Goal: Task Accomplishment & Management: Manage account settings

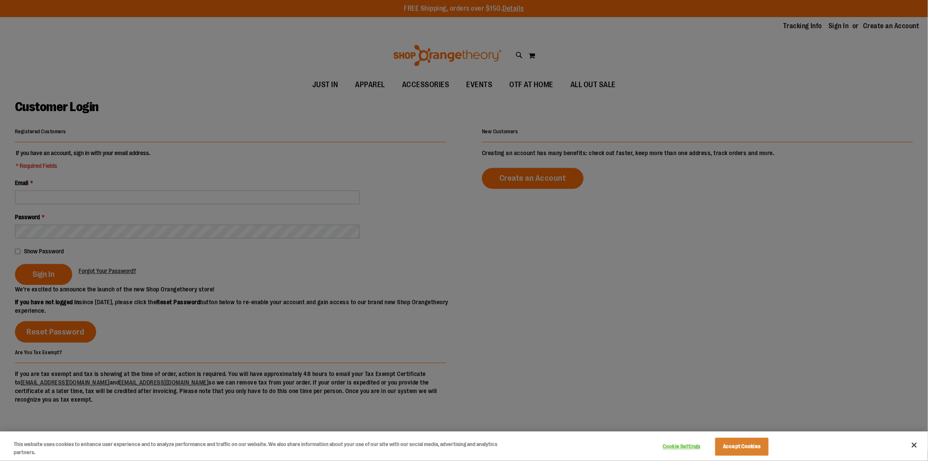
click at [42, 197] on div at bounding box center [464, 230] width 928 height 461
drag, startPoint x: 42, startPoint y: 197, endPoint x: 114, endPoint y: 206, distance: 71.8
click at [43, 197] on div at bounding box center [464, 230] width 928 height 461
click at [739, 447] on button "Accept Cookies" at bounding box center [741, 447] width 53 height 18
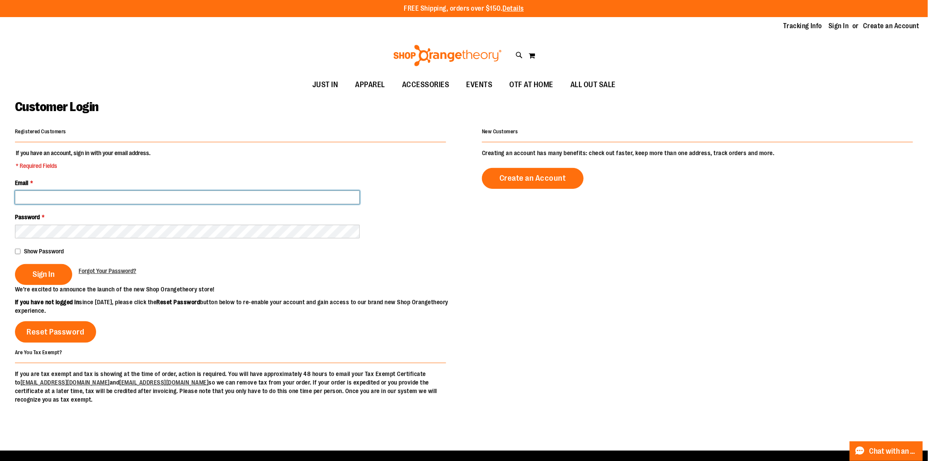
click at [77, 194] on input "Email *" at bounding box center [187, 198] width 345 height 14
click at [78, 194] on input "Email *" at bounding box center [187, 198] width 345 height 14
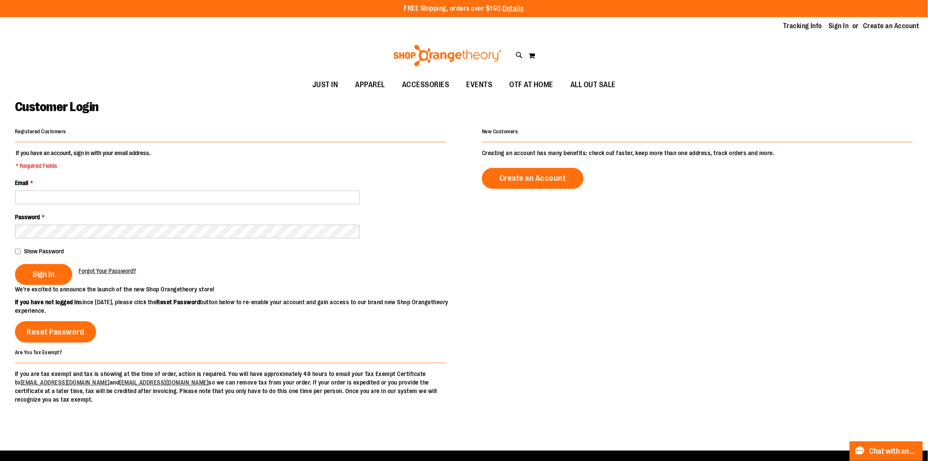
type input "**********"
click at [51, 274] on span "Sign In" at bounding box center [43, 274] width 22 height 9
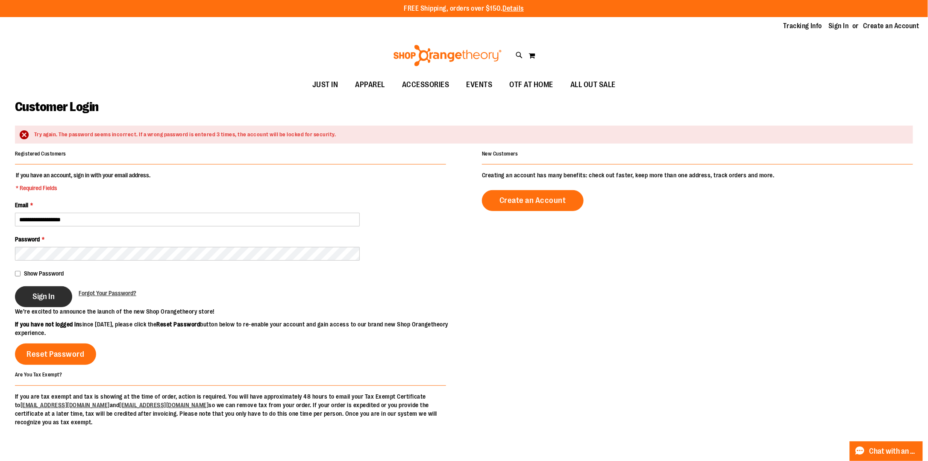
click at [47, 295] on span "Sign In" at bounding box center [43, 296] width 22 height 9
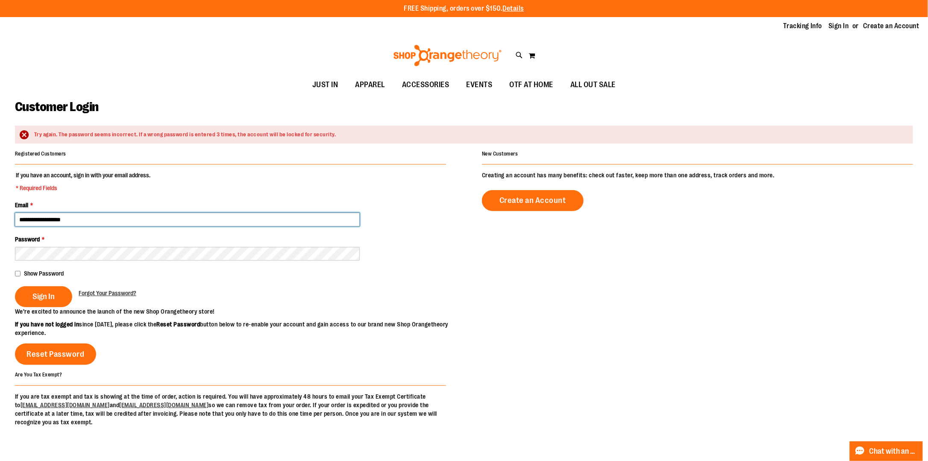
click at [131, 221] on input "**********" at bounding box center [187, 220] width 345 height 14
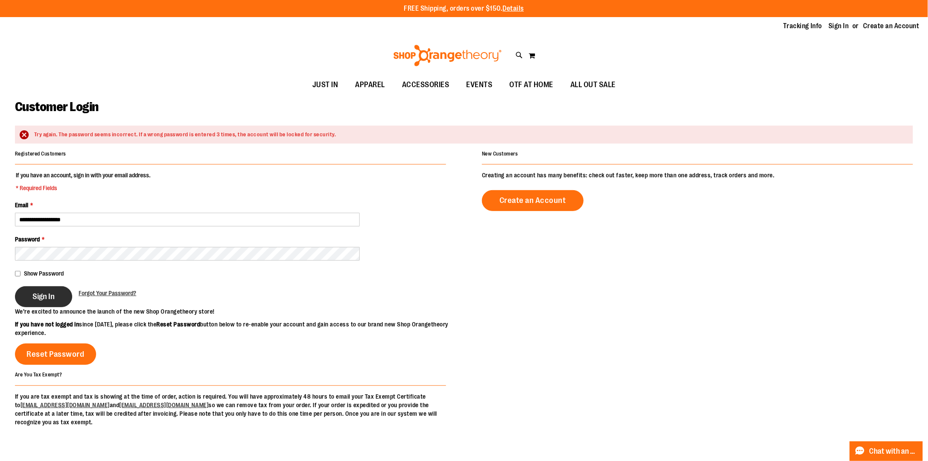
click at [41, 297] on span "Sign In" at bounding box center [43, 296] width 22 height 9
click at [15, 286] on button "Sign In" at bounding box center [43, 296] width 57 height 21
click at [55, 359] on span "Reset Password" at bounding box center [56, 354] width 58 height 9
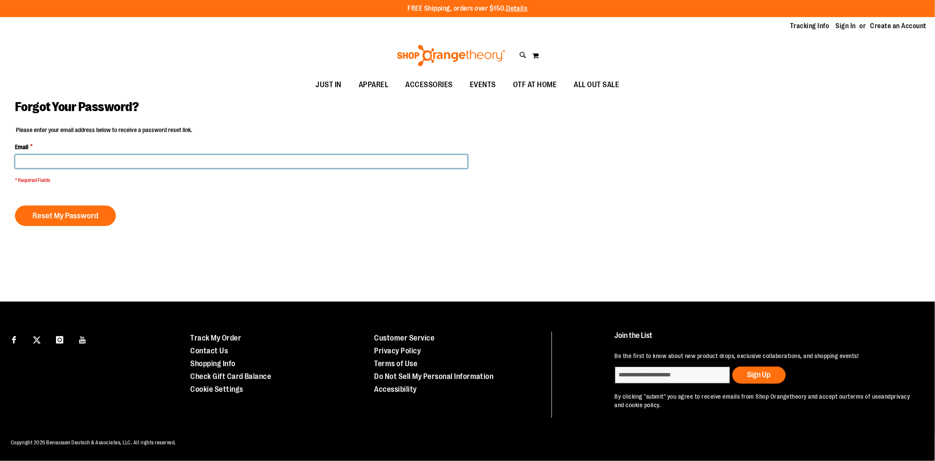
click at [44, 161] on input "Email *" at bounding box center [241, 162] width 453 height 14
type input "**********"
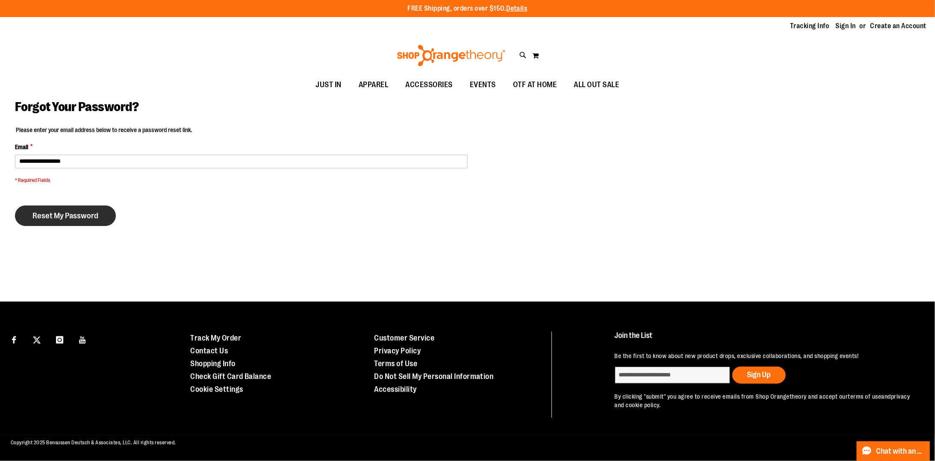
click at [58, 213] on span "Reset My Password" at bounding box center [65, 215] width 66 height 9
